Goal: Information Seeking & Learning: Learn about a topic

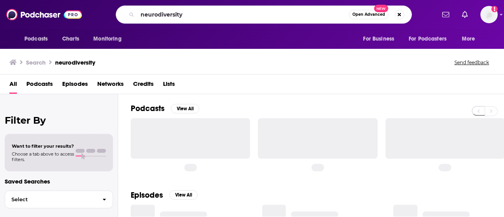
click at [224, 14] on input "neurodiversity" at bounding box center [244, 14] width 212 height 13
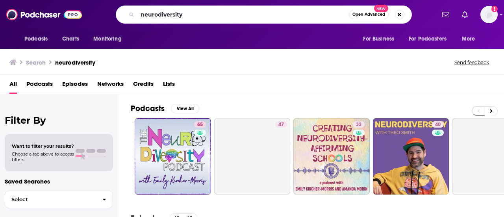
click at [224, 14] on input "neurodiversity" at bounding box center [244, 14] width 212 height 13
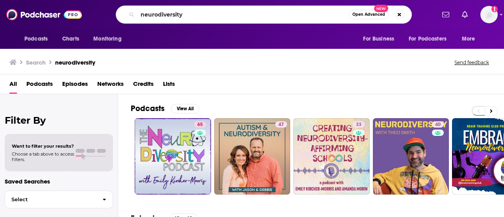
click at [224, 14] on input "neurodiversity" at bounding box center [244, 14] width 212 height 13
type input "The 286 Project podcast"
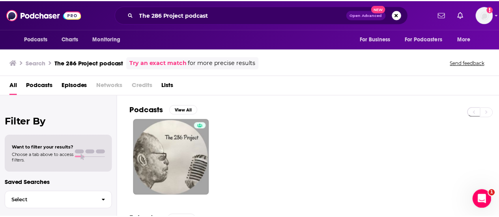
scroll to position [59, 0]
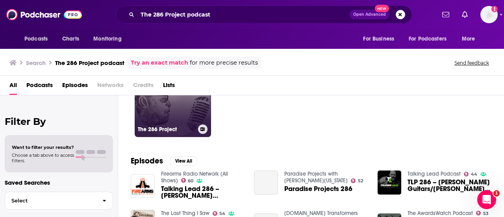
click at [164, 128] on h3 "The 286 Project" at bounding box center [166, 129] width 57 height 7
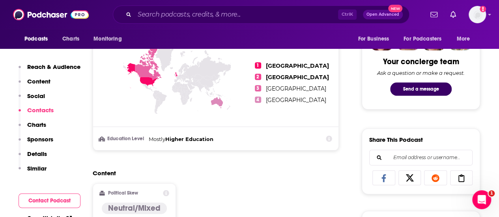
scroll to position [311, 0]
